Goal: Task Accomplishment & Management: Manage account settings

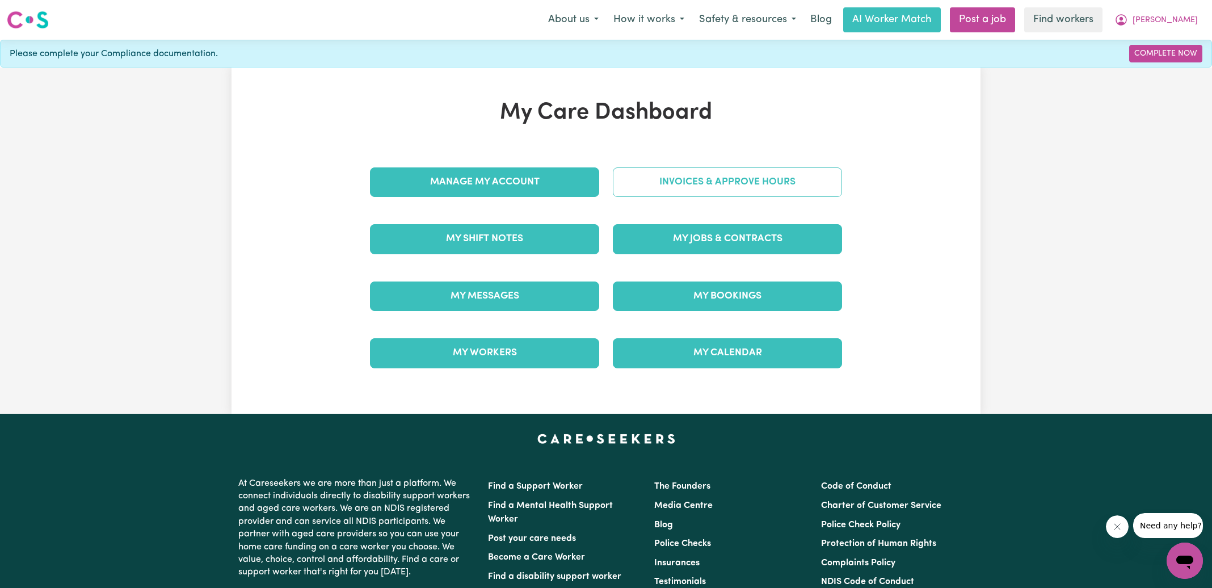
click at [629, 189] on link "Invoices & Approve Hours" at bounding box center [727, 181] width 229 height 29
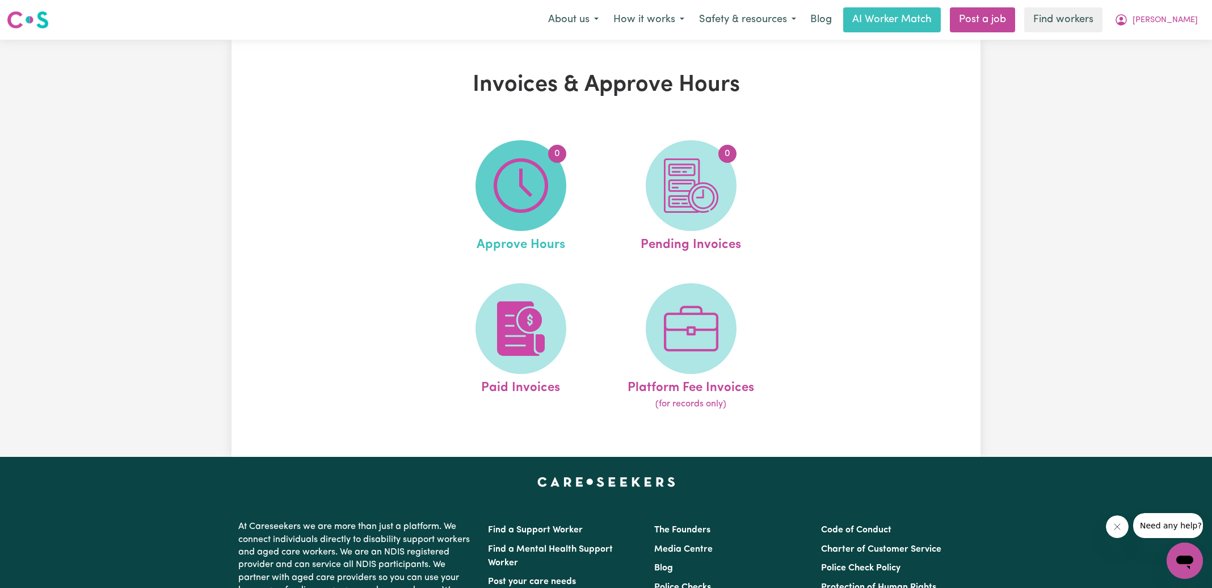
click at [533, 189] on img at bounding box center [521, 185] width 54 height 54
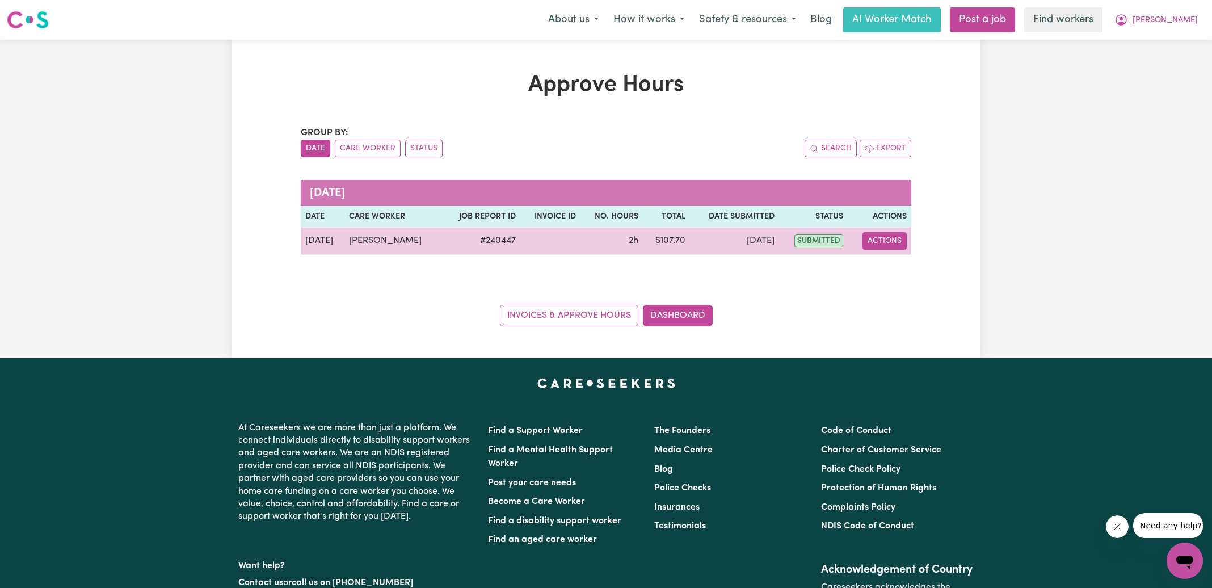
click at [890, 240] on button "Actions" at bounding box center [884, 241] width 44 height 18
click at [890, 265] on link "View Job Report" at bounding box center [907, 266] width 97 height 23
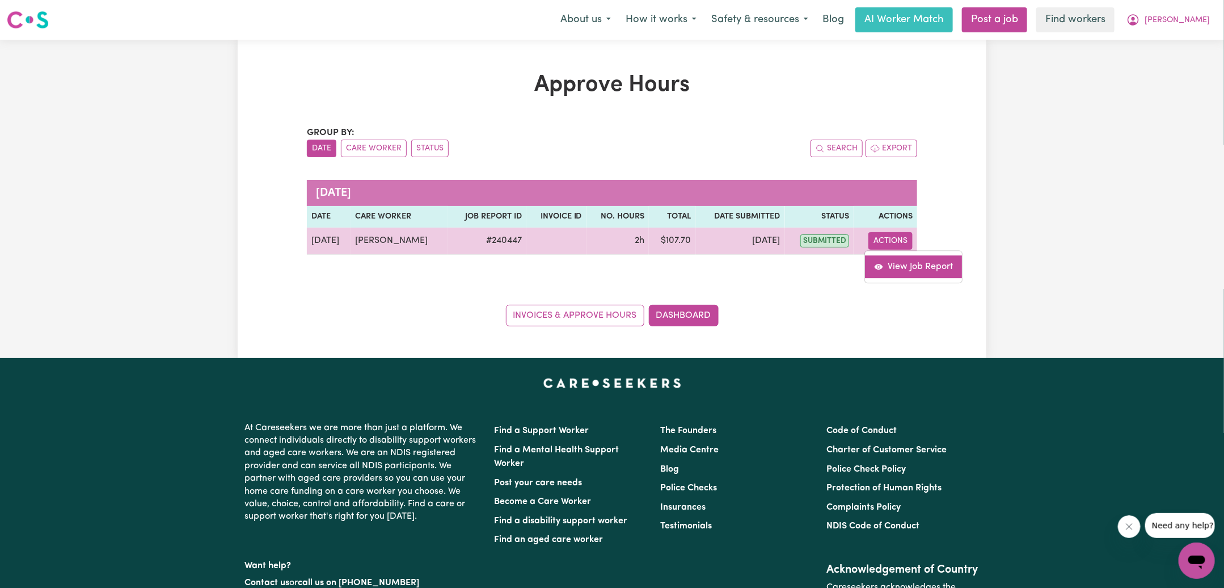
select select "pm"
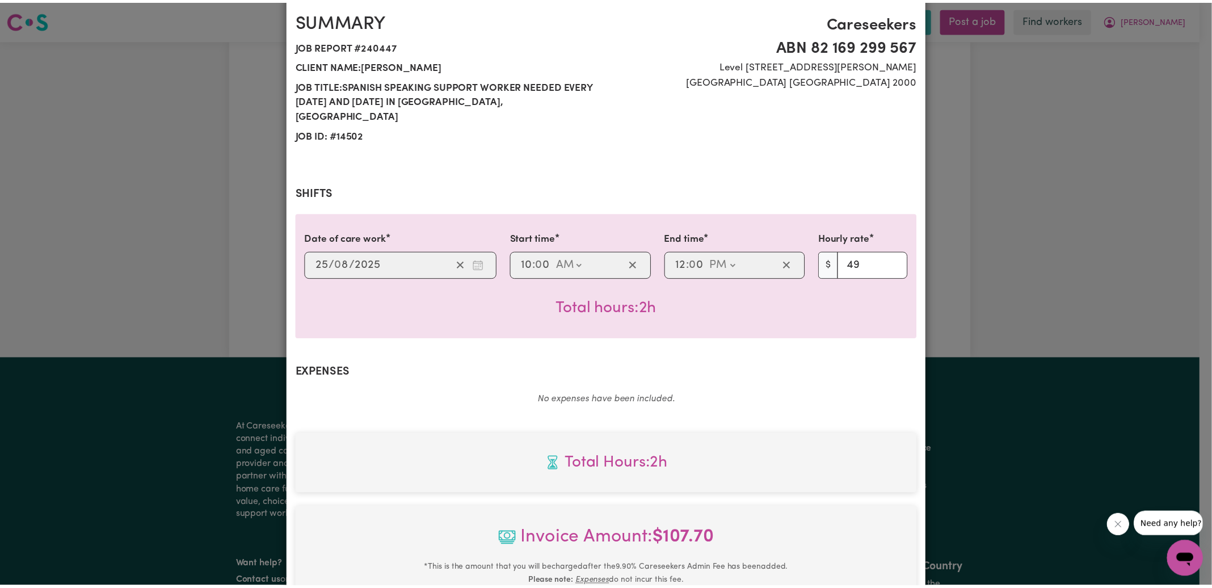
scroll to position [300, 0]
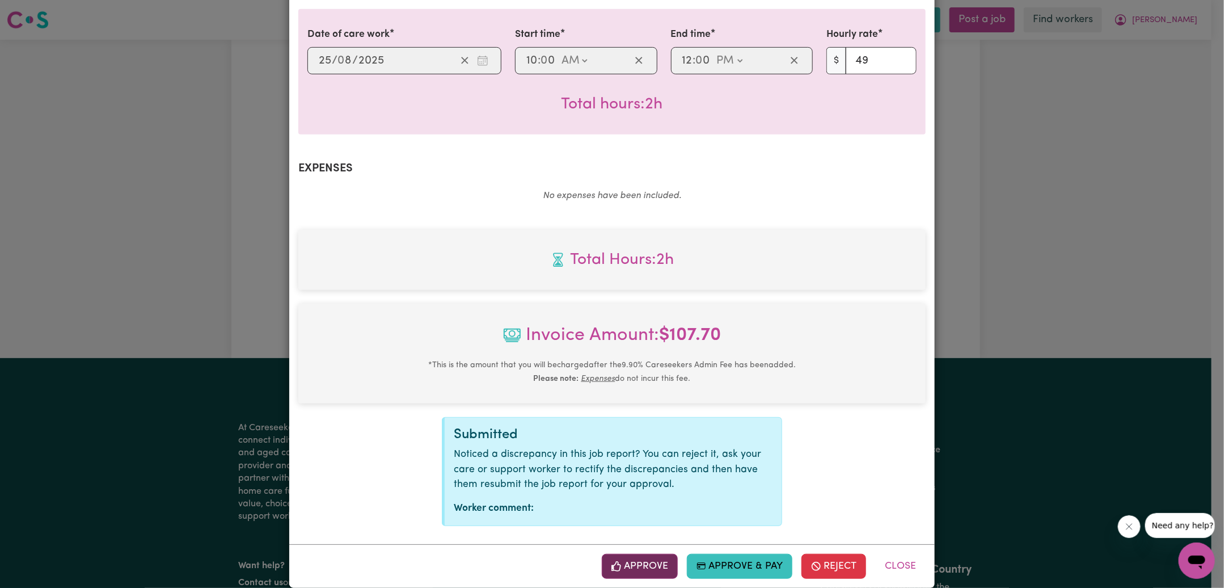
click at [647, 554] on button "Approve" at bounding box center [640, 566] width 76 height 25
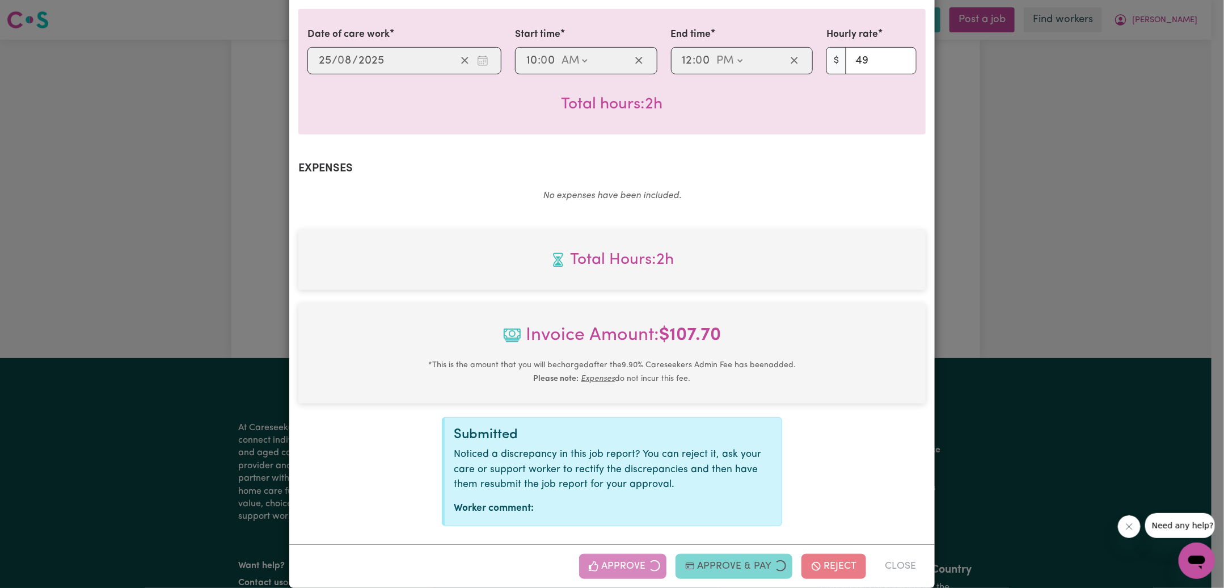
click at [1000, 336] on div "Job Report # 240447 - [PERSON_NAME] Summary Job report # 240447 Client name: [P…" at bounding box center [612, 294] width 1224 height 588
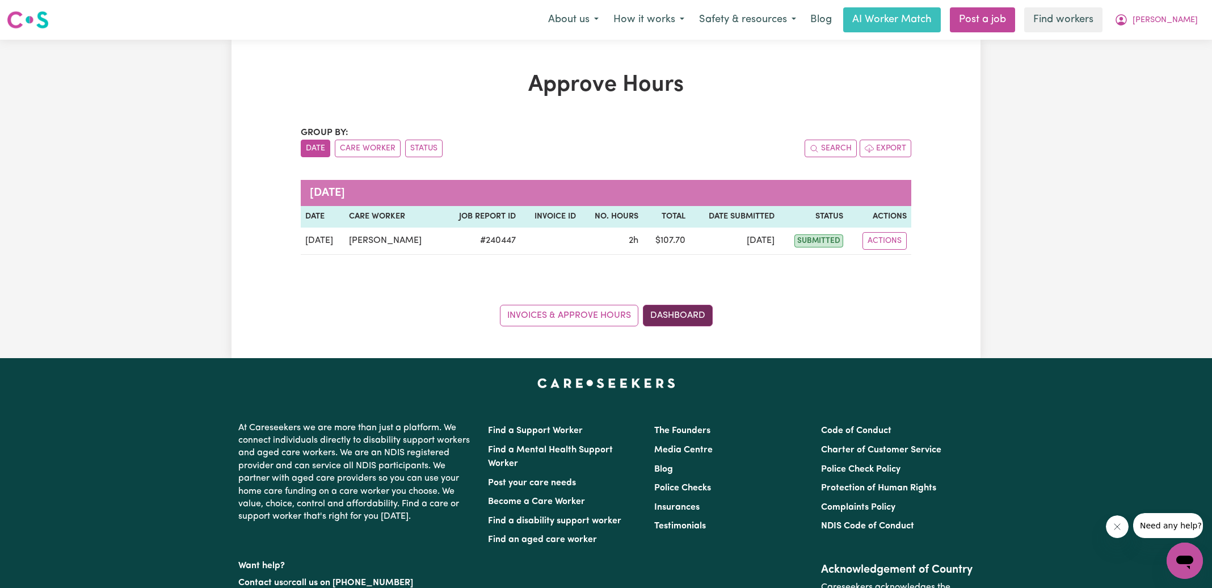
click at [689, 316] on link "Dashboard" at bounding box center [678, 316] width 70 height 22
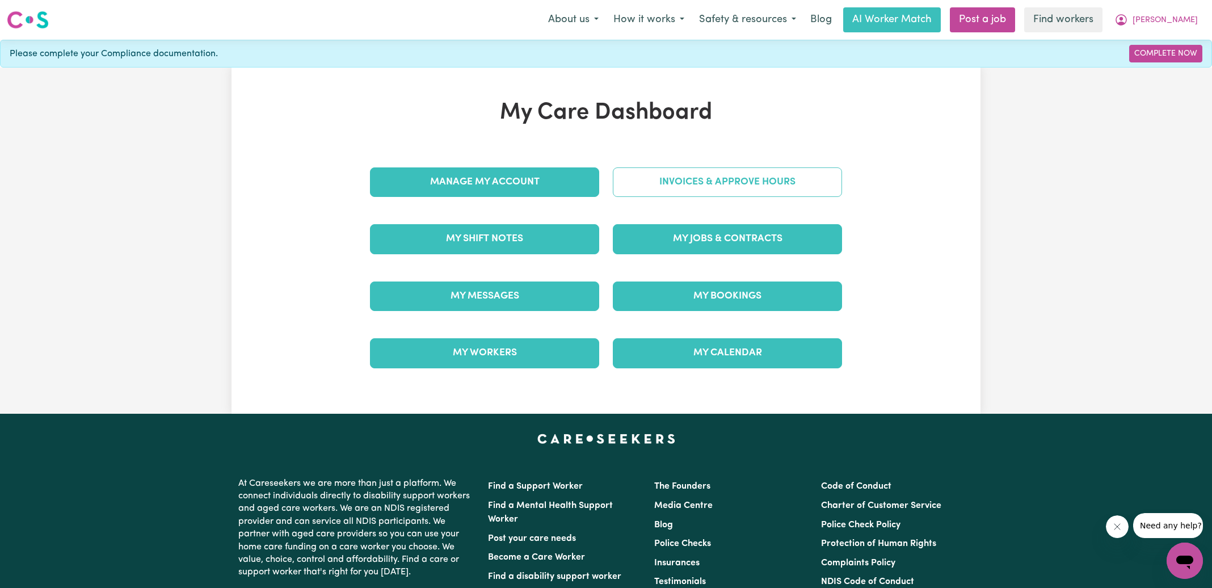
click at [714, 189] on link "Invoices & Approve Hours" at bounding box center [727, 181] width 229 height 29
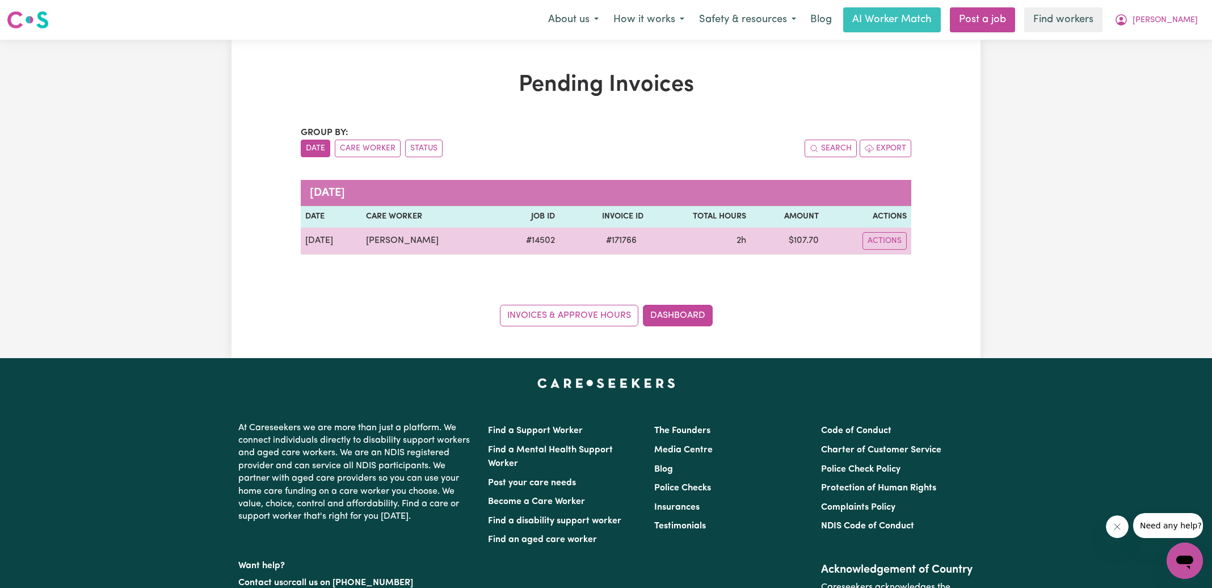
click at [639, 243] on span "# 171766" at bounding box center [621, 241] width 44 height 14
copy span "171766"
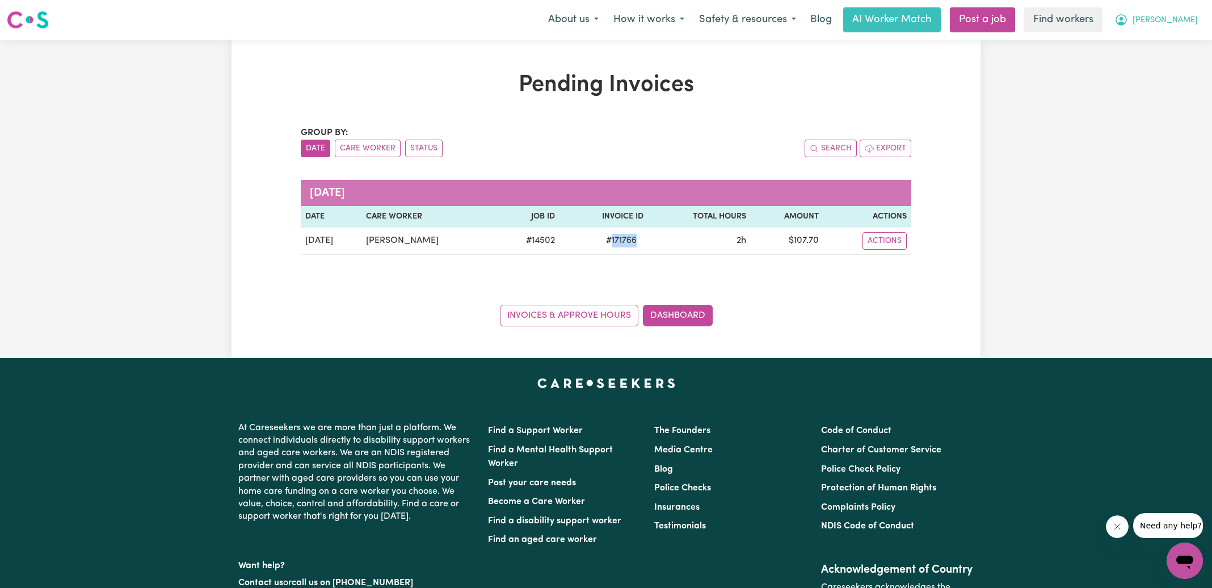
click at [1128, 19] on icon "My Account" at bounding box center [1121, 20] width 14 height 14
click at [1134, 67] on link "Logout" at bounding box center [1160, 65] width 90 height 22
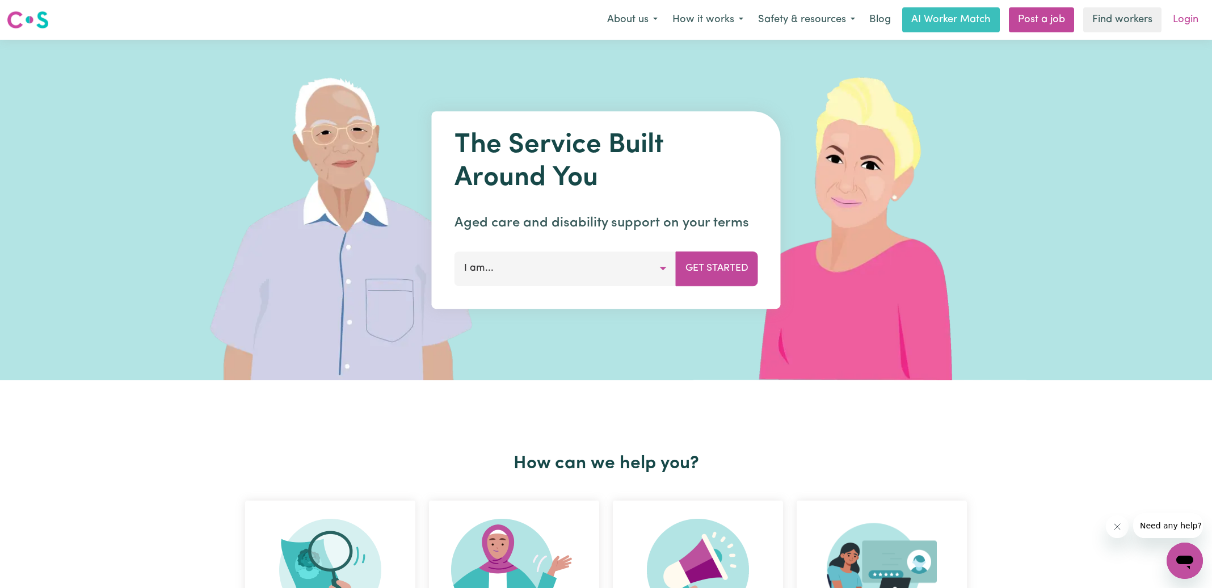
click at [1189, 15] on link "Login" at bounding box center [1185, 19] width 39 height 25
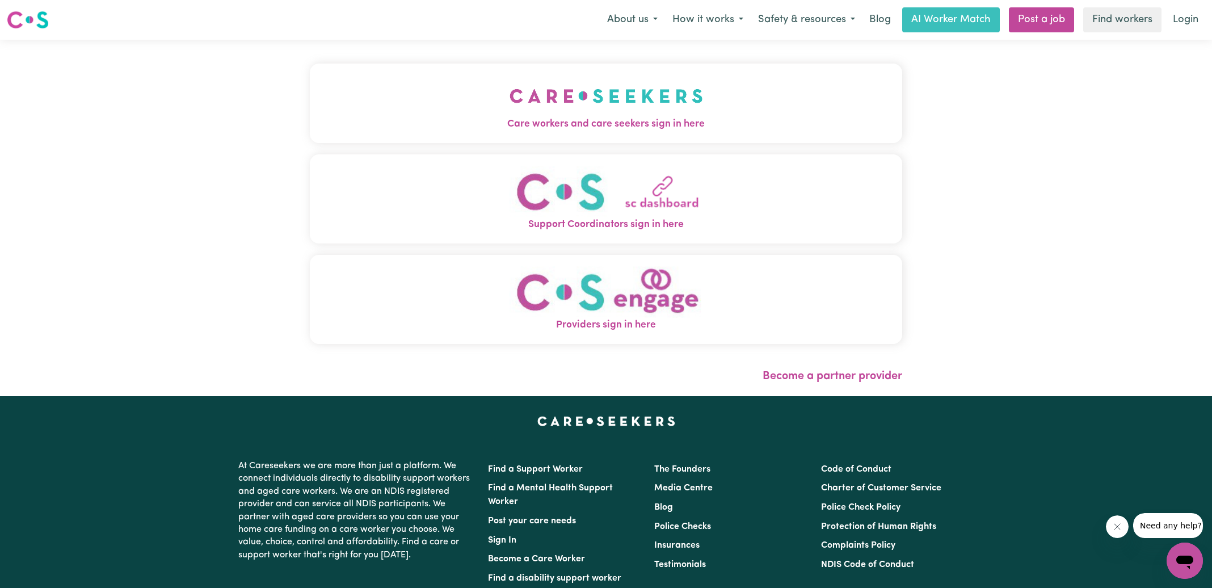
click at [597, 113] on img "Care workers and care seekers sign in here" at bounding box center [605, 96] width 193 height 42
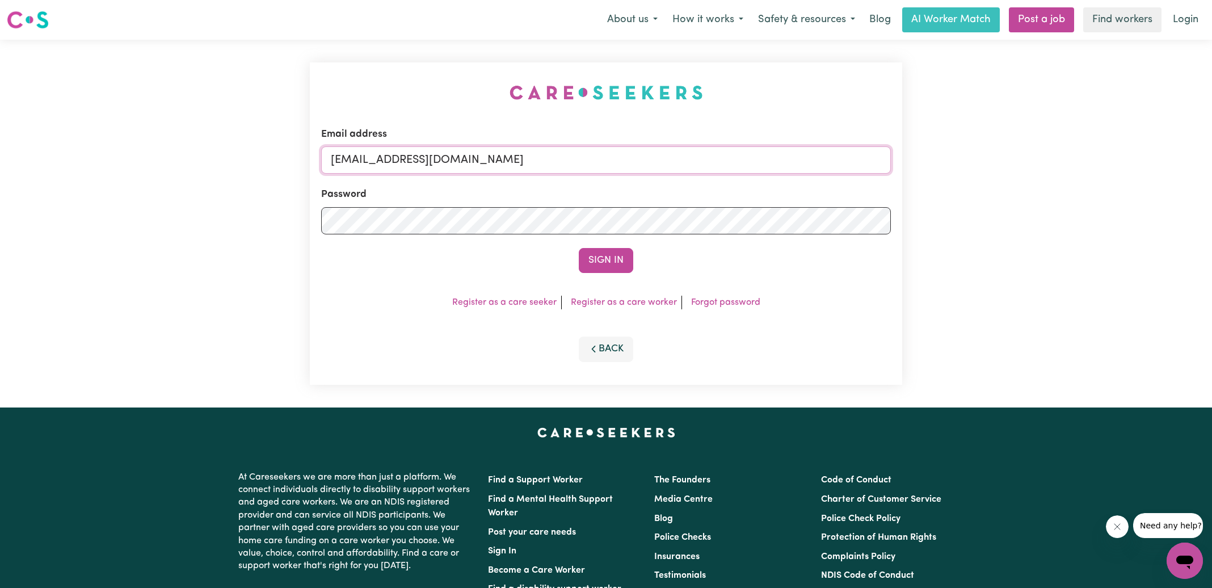
drag, startPoint x: 398, startPoint y: 162, endPoint x: 924, endPoint y: 226, distance: 530.3
click at [924, 226] on div "Email address [EMAIL_ADDRESS][DOMAIN_NAME] Password Sign In Register as a care …" at bounding box center [606, 224] width 1212 height 368
type input "[EMAIL_ADDRESS][DOMAIN_NAME]"
click at [579, 248] on button "Sign In" at bounding box center [606, 260] width 54 height 25
